Goal: Information Seeking & Learning: Learn about a topic

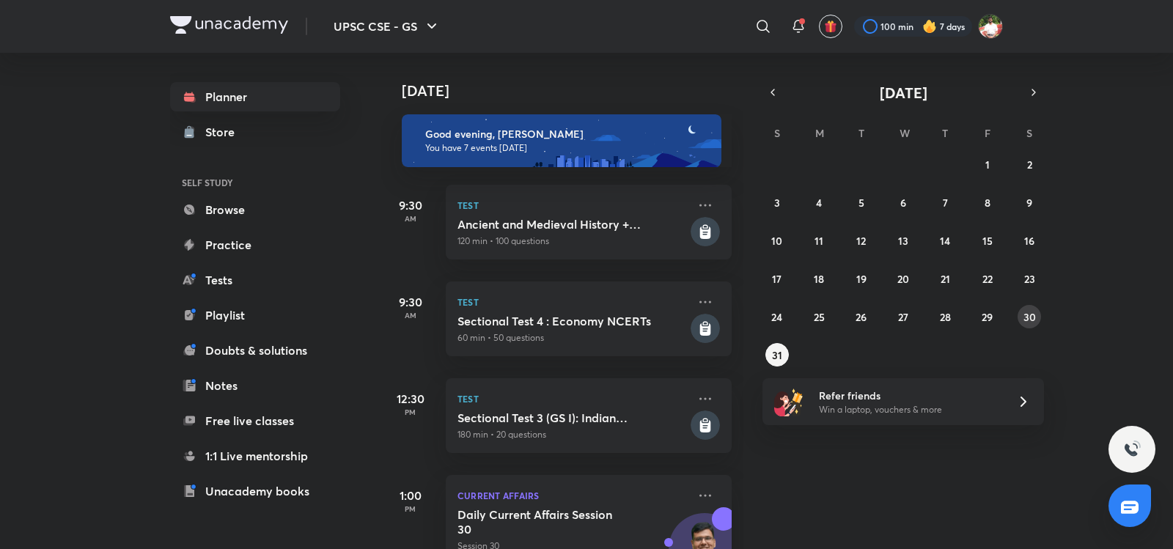
click at [1029, 320] on abbr "30" at bounding box center [1029, 317] width 12 height 14
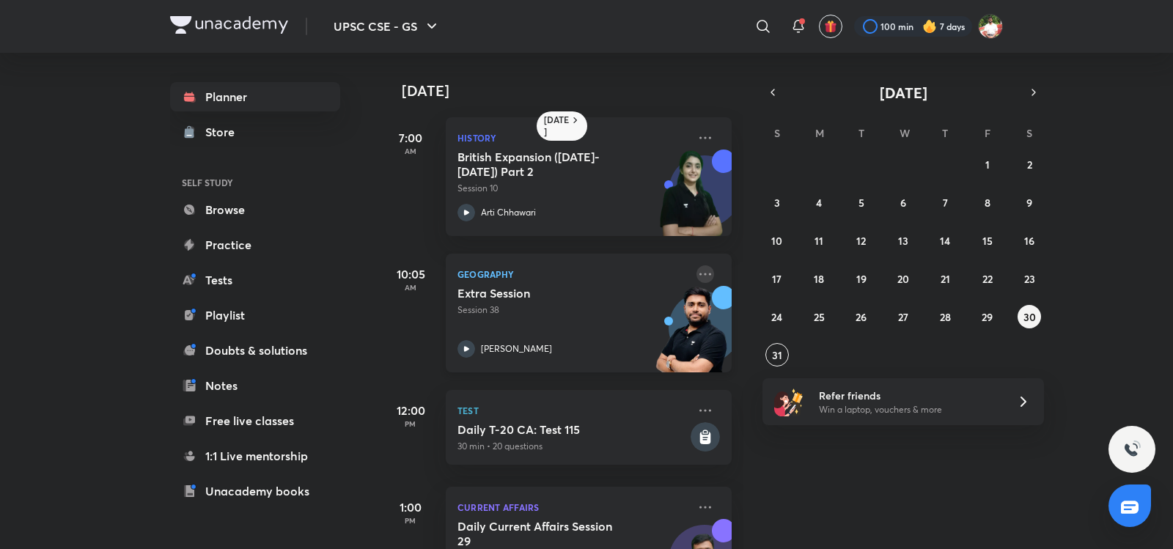
click at [699, 274] on icon at bounding box center [705, 274] width 12 height 2
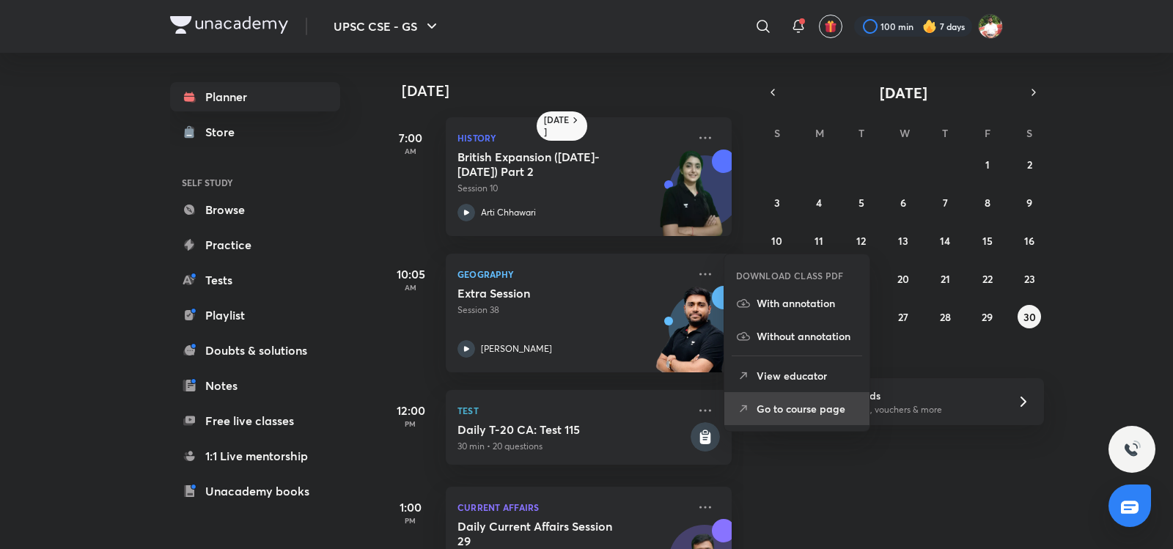
click at [785, 412] on p "Go to course page" at bounding box center [807, 408] width 101 height 15
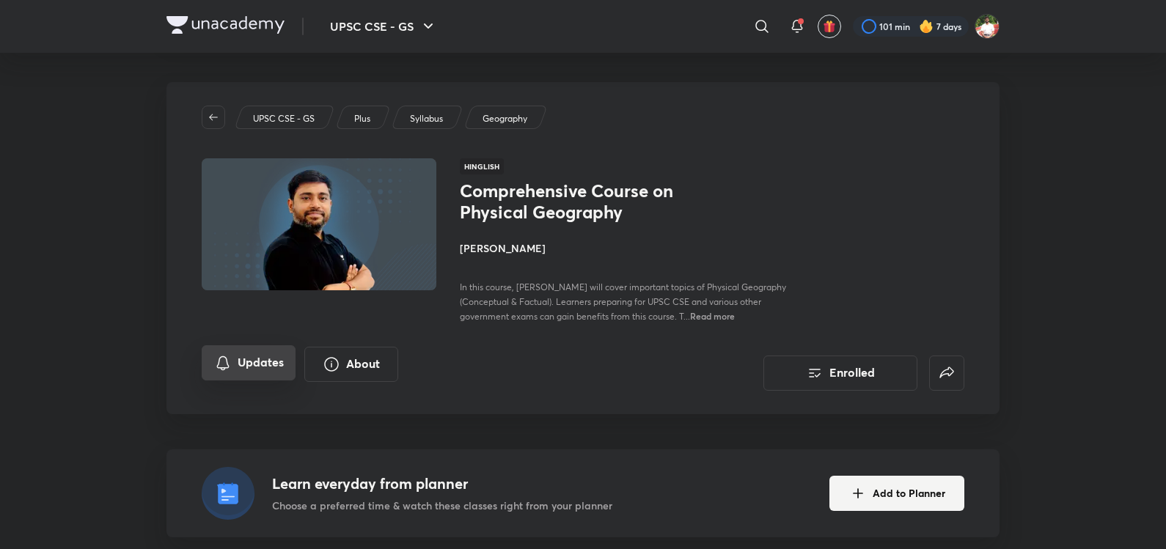
click at [232, 380] on button "Updates" at bounding box center [249, 362] width 94 height 35
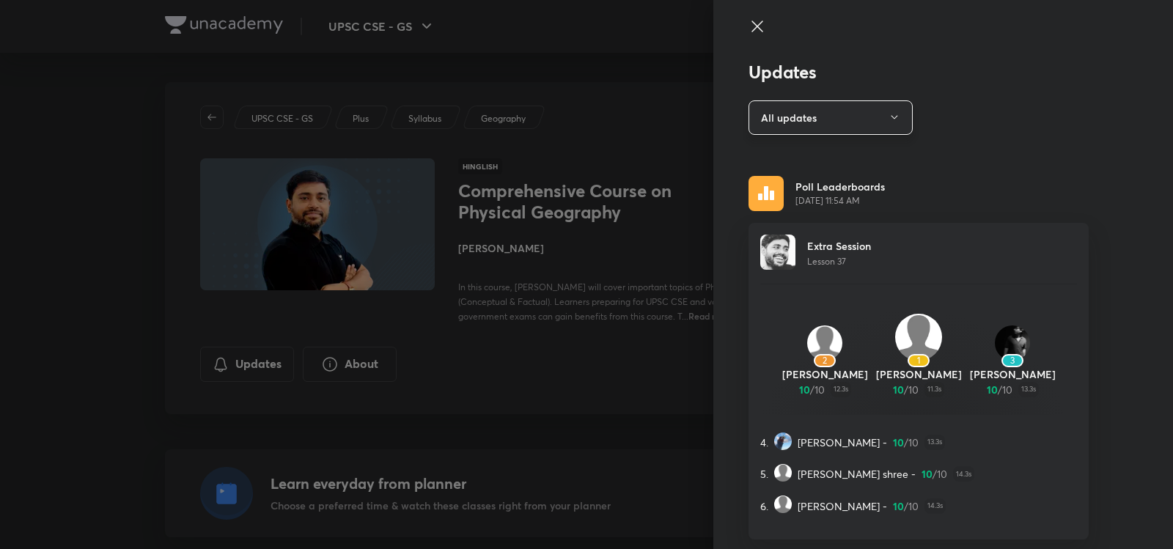
click at [825, 100] on button "All updates" at bounding box center [830, 117] width 164 height 34
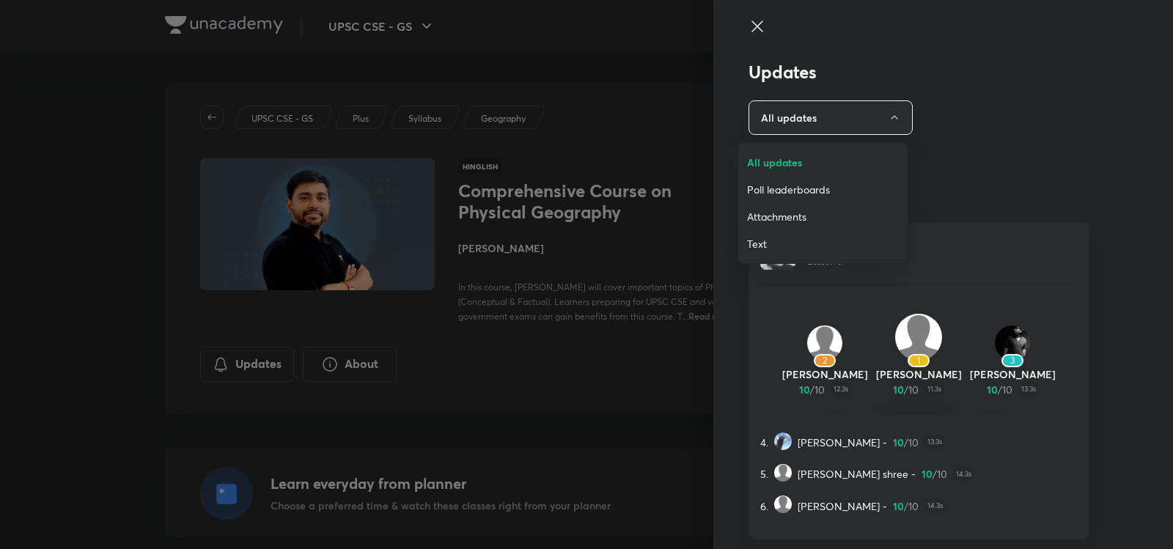
click at [795, 222] on span "Attachments" at bounding box center [823, 216] width 152 height 15
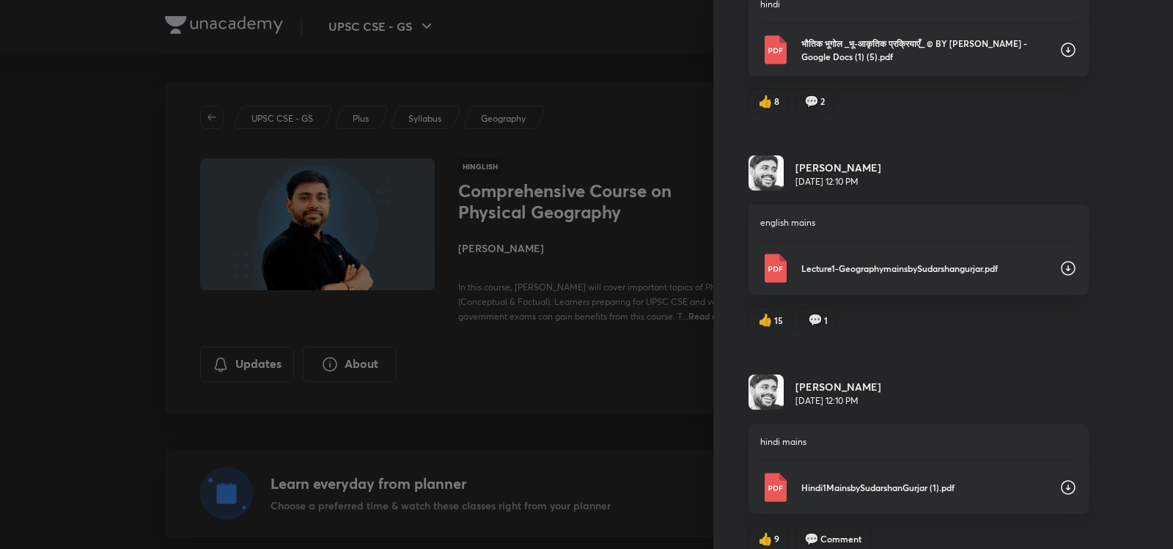
scroll to position [3777, 0]
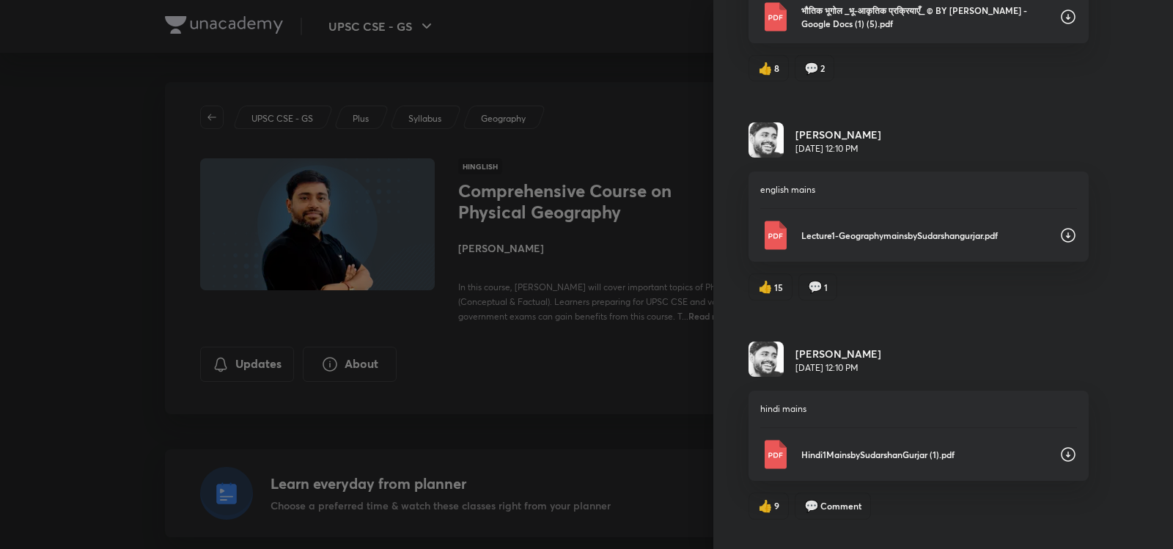
click at [899, 250] on div "Lecture1-GeographymainsbySudarshangurjar.pdf" at bounding box center [918, 235] width 317 height 29
